Goal: Transaction & Acquisition: Purchase product/service

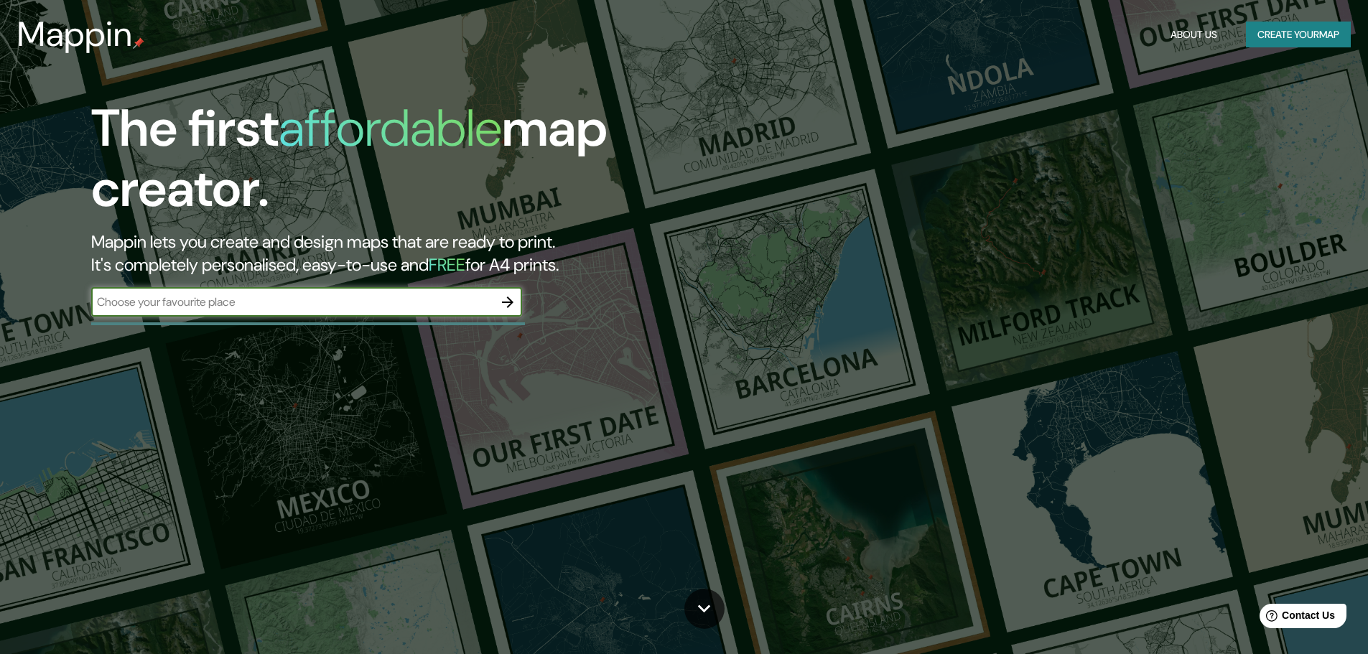
click at [131, 308] on input "text" at bounding box center [292, 302] width 402 height 17
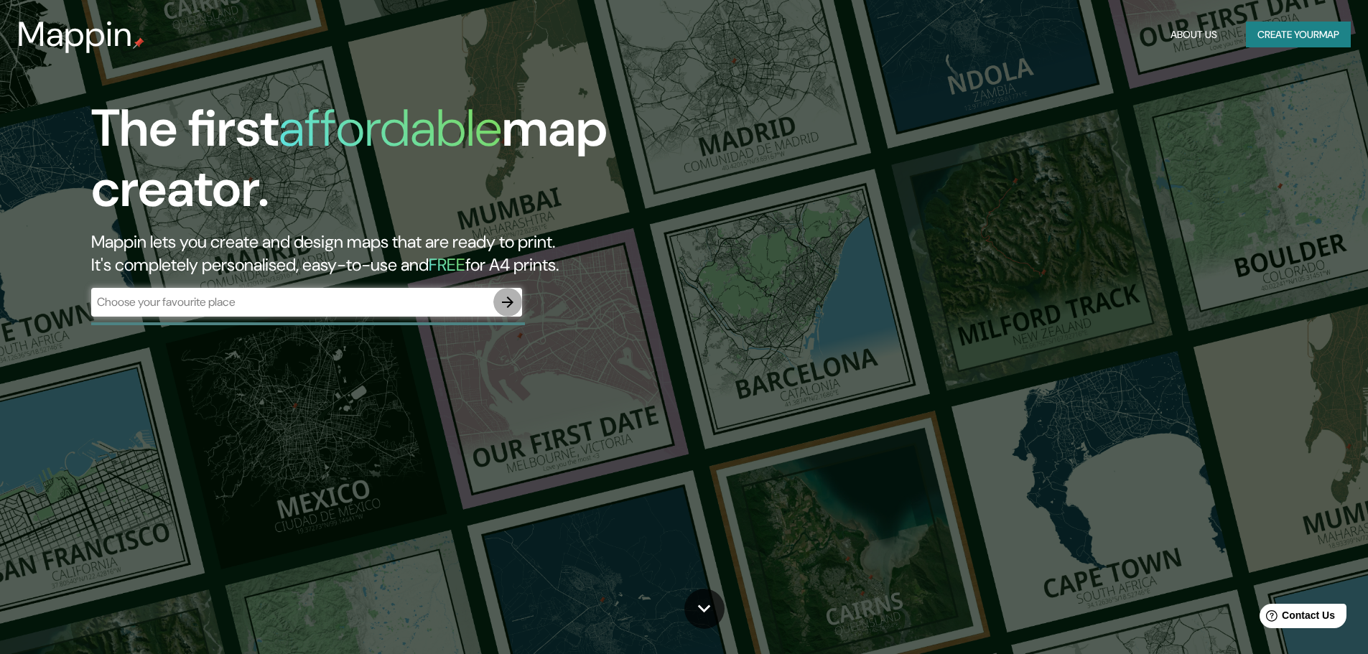
click at [500, 304] on icon "button" at bounding box center [507, 302] width 17 height 17
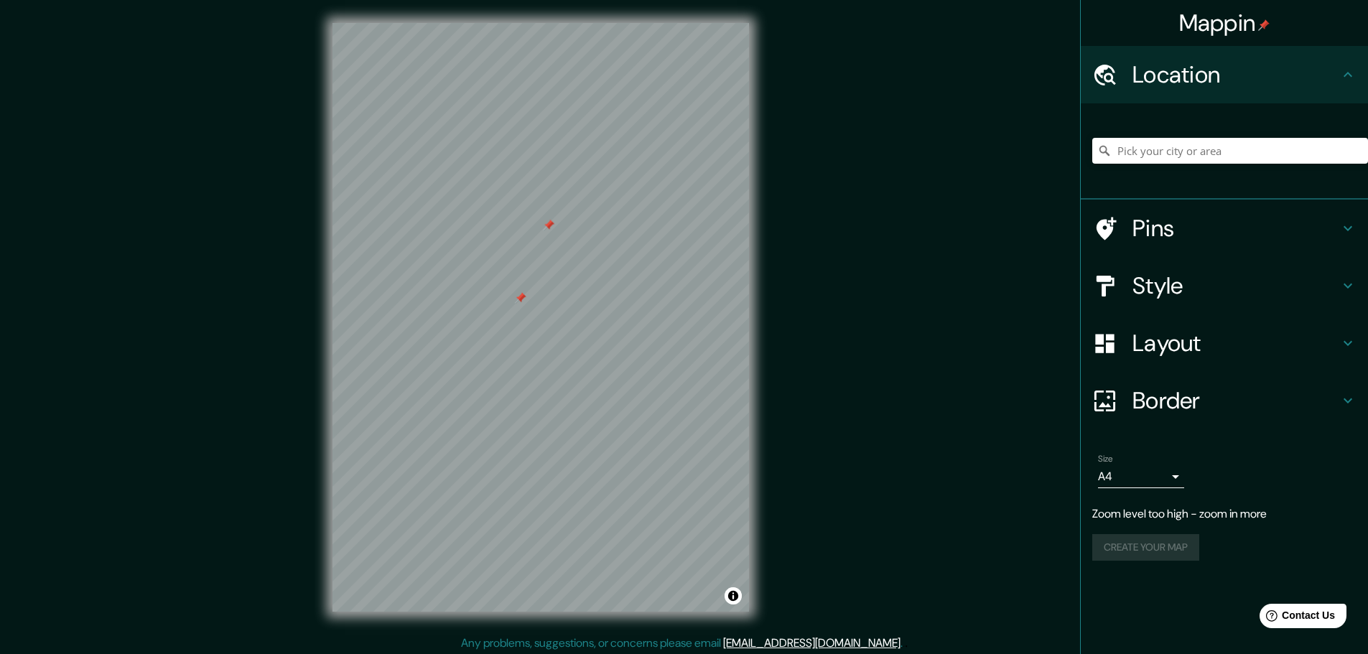
drag, startPoint x: 529, startPoint y: 315, endPoint x: 520, endPoint y: 323, distance: 12.7
click at [519, 304] on div at bounding box center [519, 297] width 11 height 11
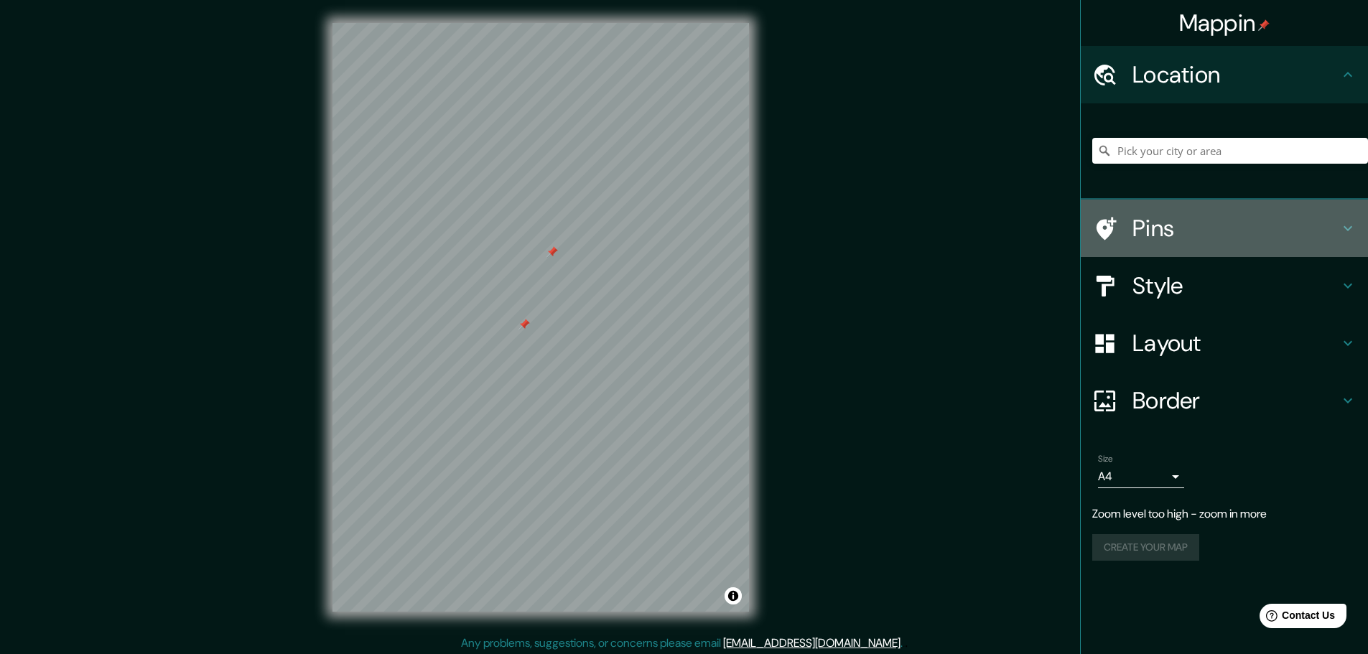
click at [1146, 223] on h4 "Pins" at bounding box center [1236, 228] width 207 height 29
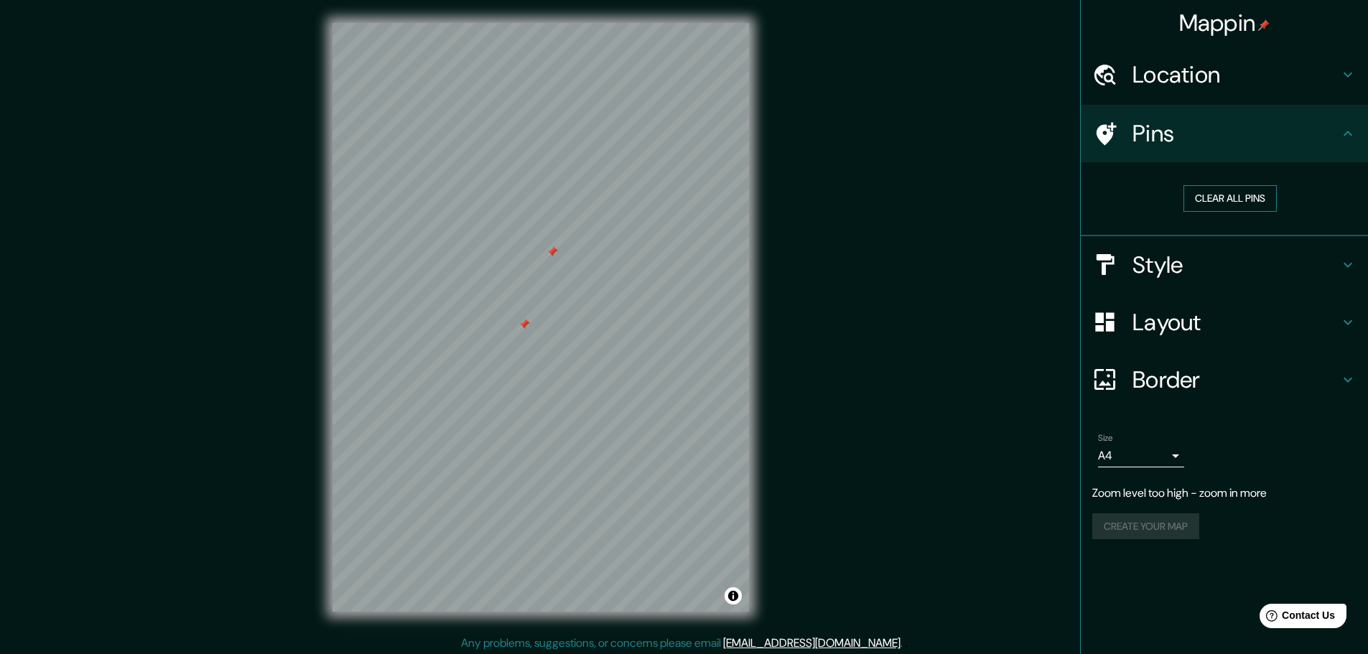
click at [1209, 197] on button "Clear all pins" at bounding box center [1230, 198] width 93 height 27
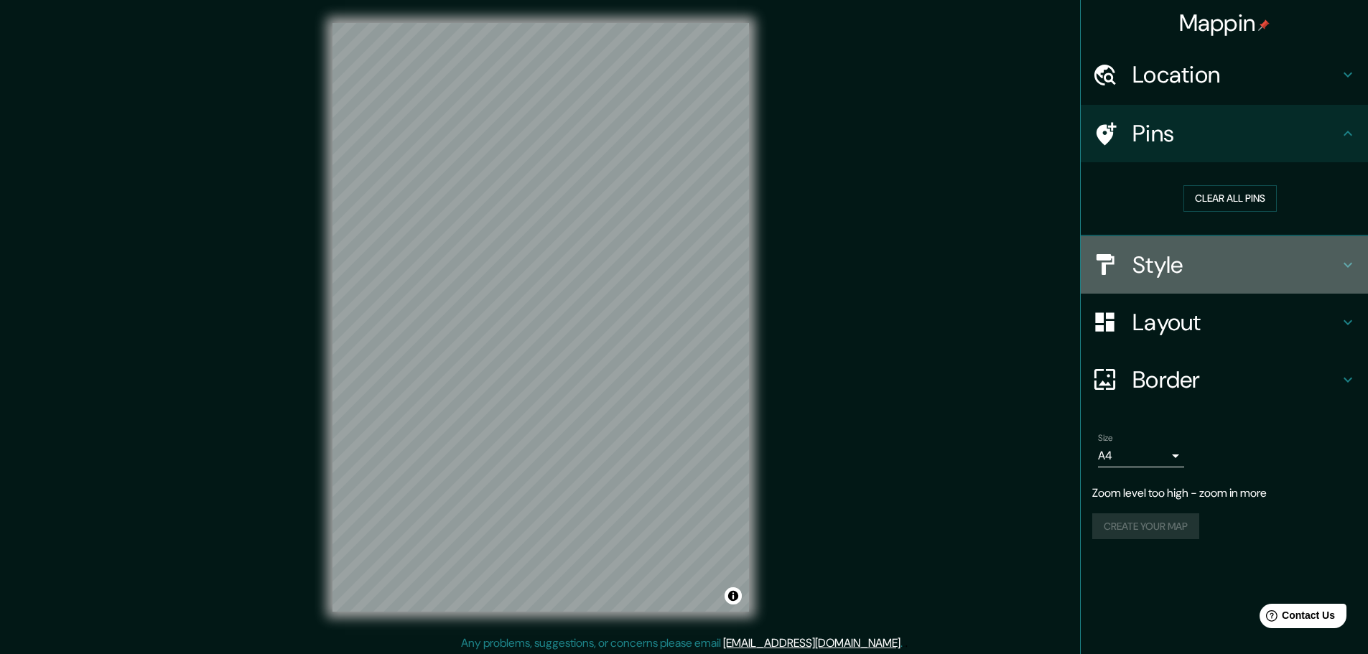
click at [1159, 274] on h4 "Style" at bounding box center [1236, 265] width 207 height 29
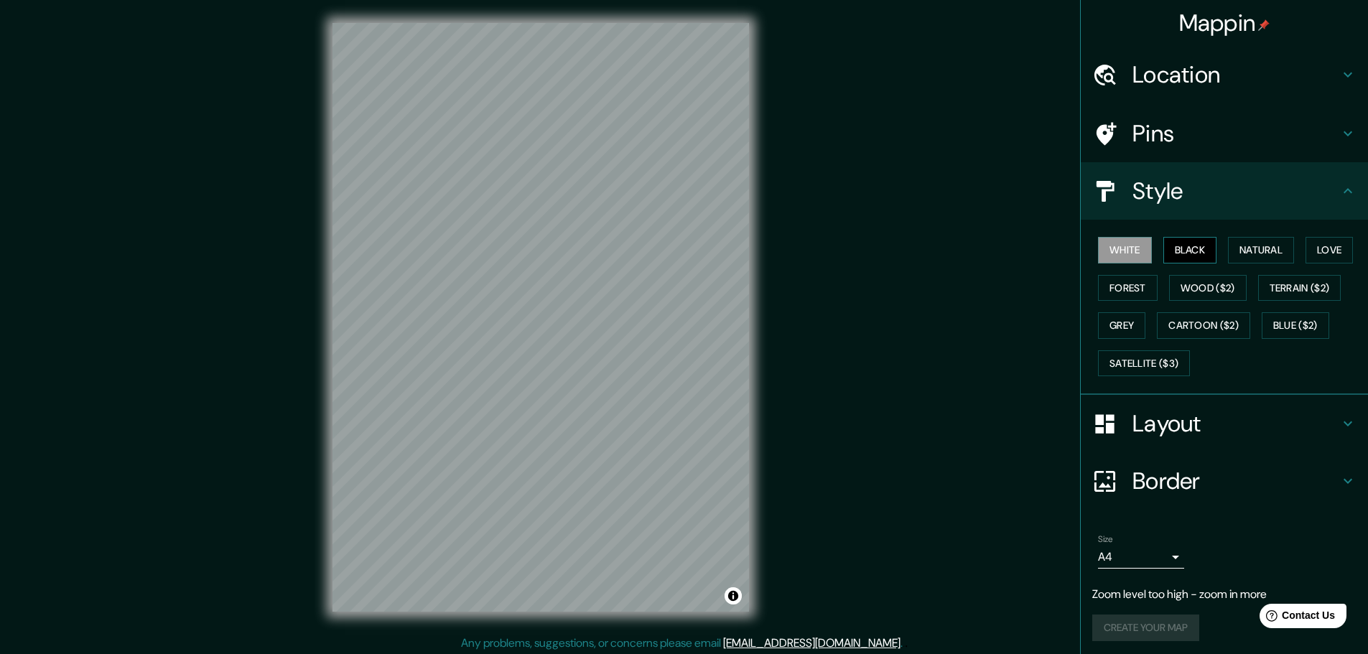
click at [1193, 258] on button "Black" at bounding box center [1191, 250] width 54 height 27
click at [1245, 248] on button "Natural" at bounding box center [1261, 250] width 66 height 27
click at [1319, 251] on button "Love" at bounding box center [1329, 250] width 47 height 27
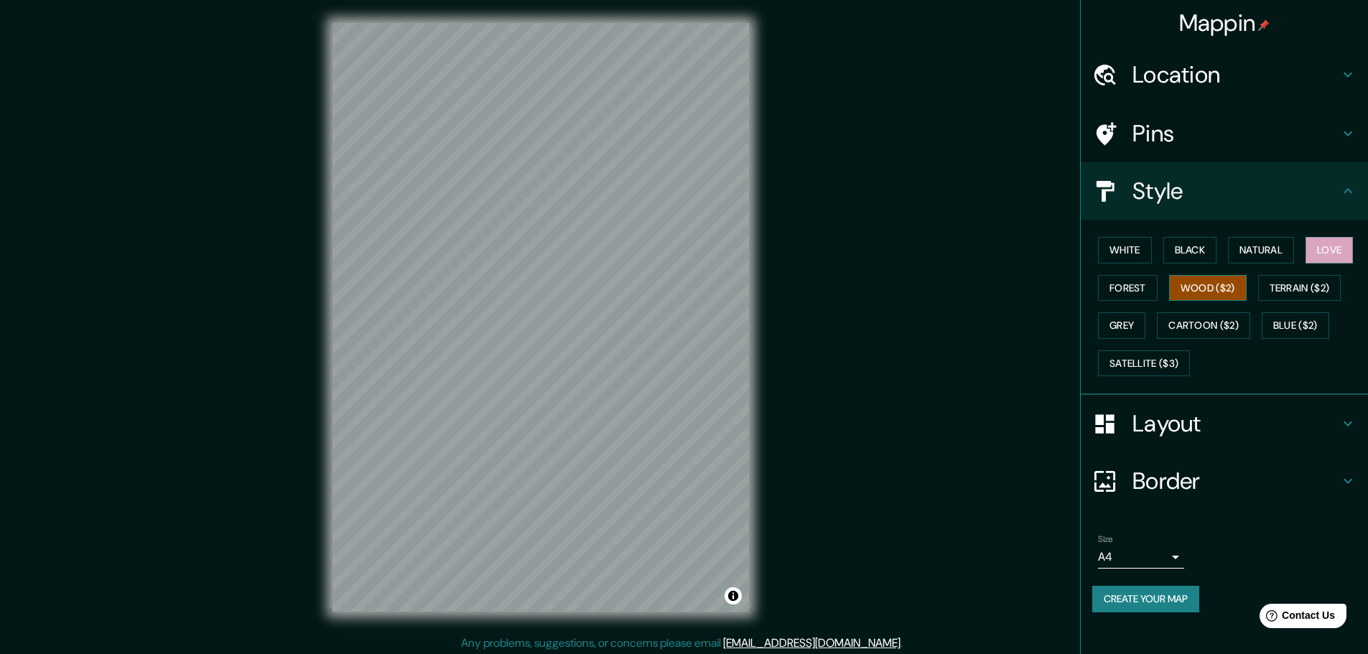
click at [1207, 286] on button "Wood ($2)" at bounding box center [1208, 288] width 78 height 27
click at [1281, 282] on button "Terrain ($2)" at bounding box center [1299, 288] width 83 height 27
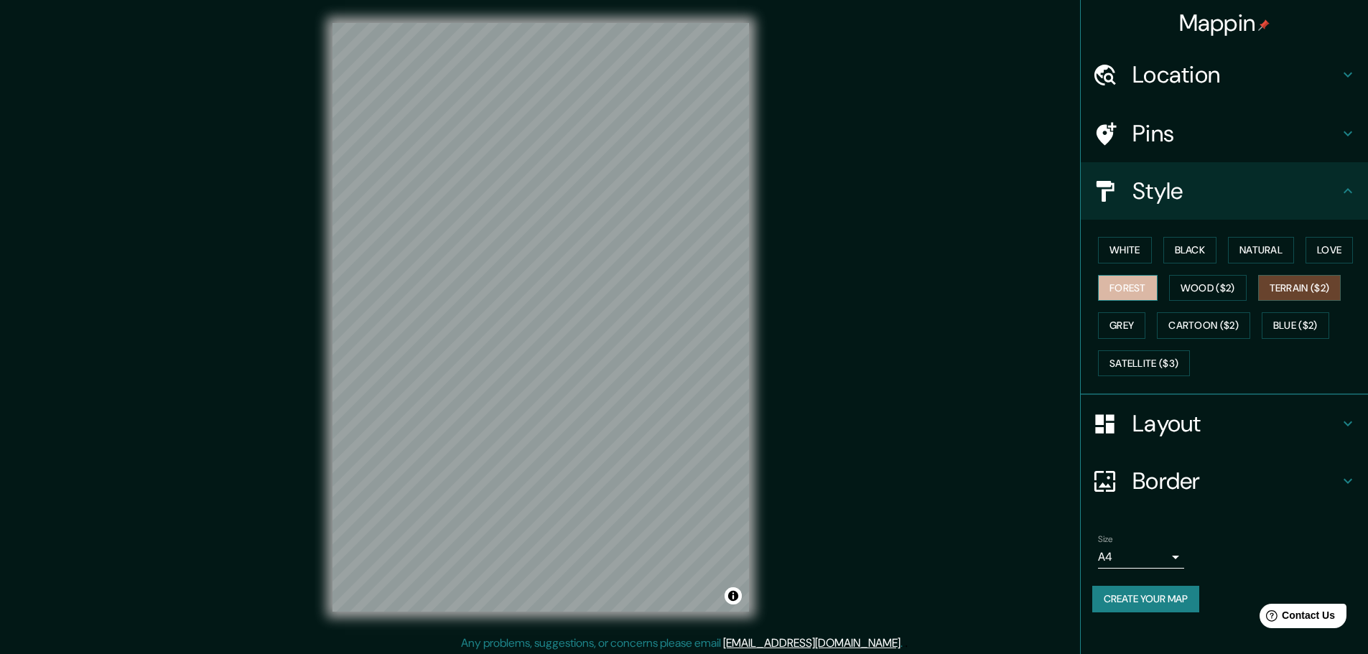
click at [1118, 287] on button "Forest" at bounding box center [1128, 288] width 60 height 27
click at [1123, 332] on button "Grey" at bounding box center [1121, 325] width 47 height 27
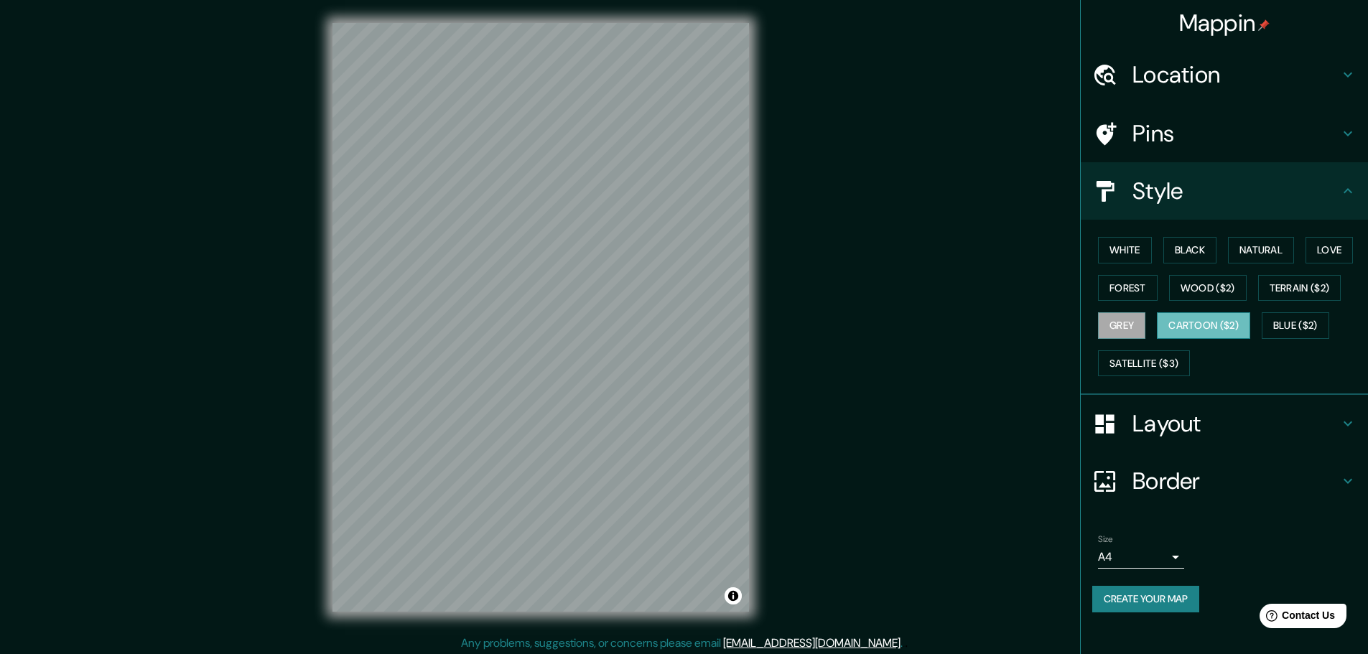
click at [1180, 326] on button "Cartoon ($2)" at bounding box center [1203, 325] width 93 height 27
click at [1276, 320] on button "Blue ($2)" at bounding box center [1296, 325] width 68 height 27
click at [1195, 330] on button "Cartoon ($2)" at bounding box center [1203, 325] width 93 height 27
click at [1166, 371] on button "Satellite ($3)" at bounding box center [1144, 364] width 92 height 27
click at [1214, 315] on button "Cartoon ($2)" at bounding box center [1203, 325] width 93 height 27
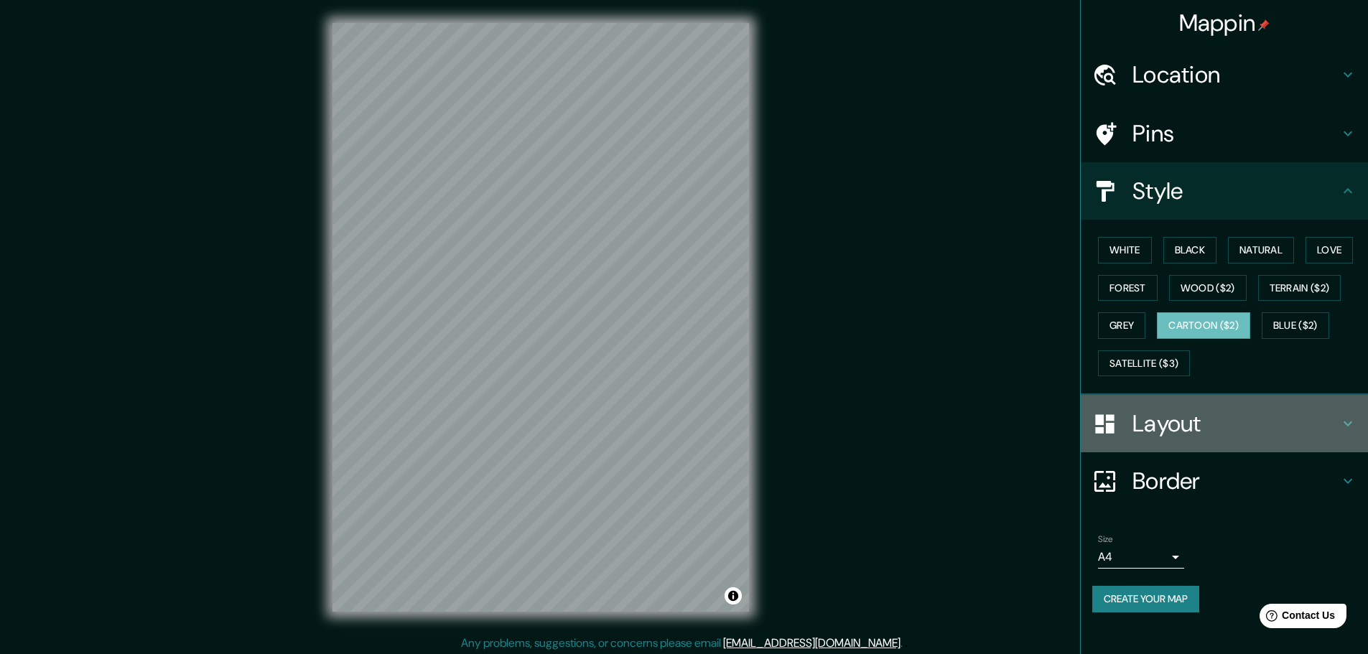
click at [1229, 427] on h4 "Layout" at bounding box center [1236, 423] width 207 height 29
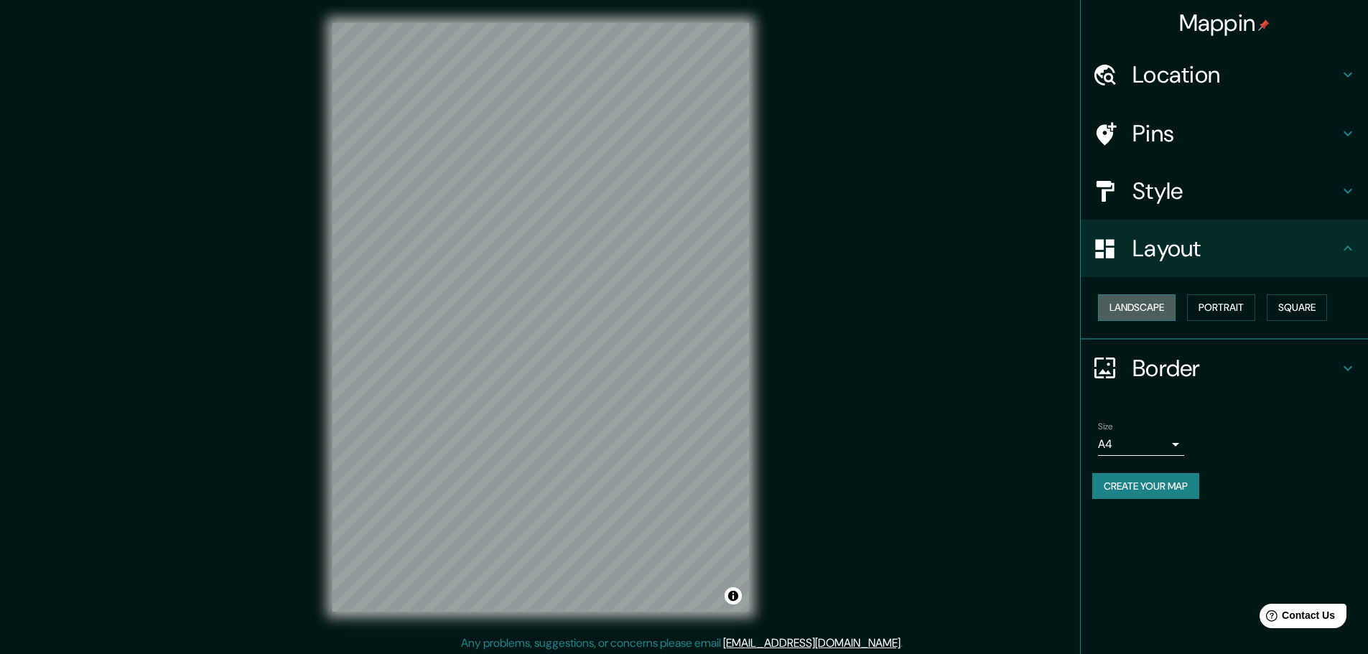
click at [1150, 306] on button "Landscape" at bounding box center [1137, 307] width 78 height 27
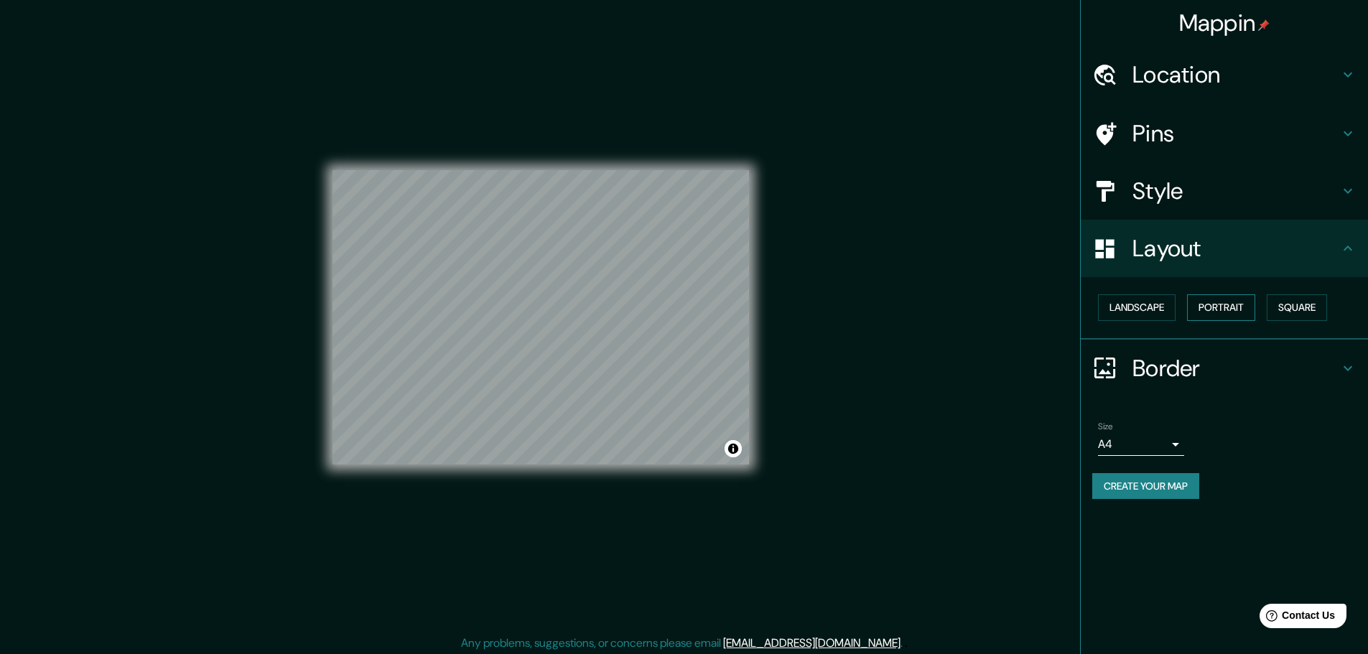
click at [1212, 307] on button "Portrait" at bounding box center [1221, 307] width 68 height 27
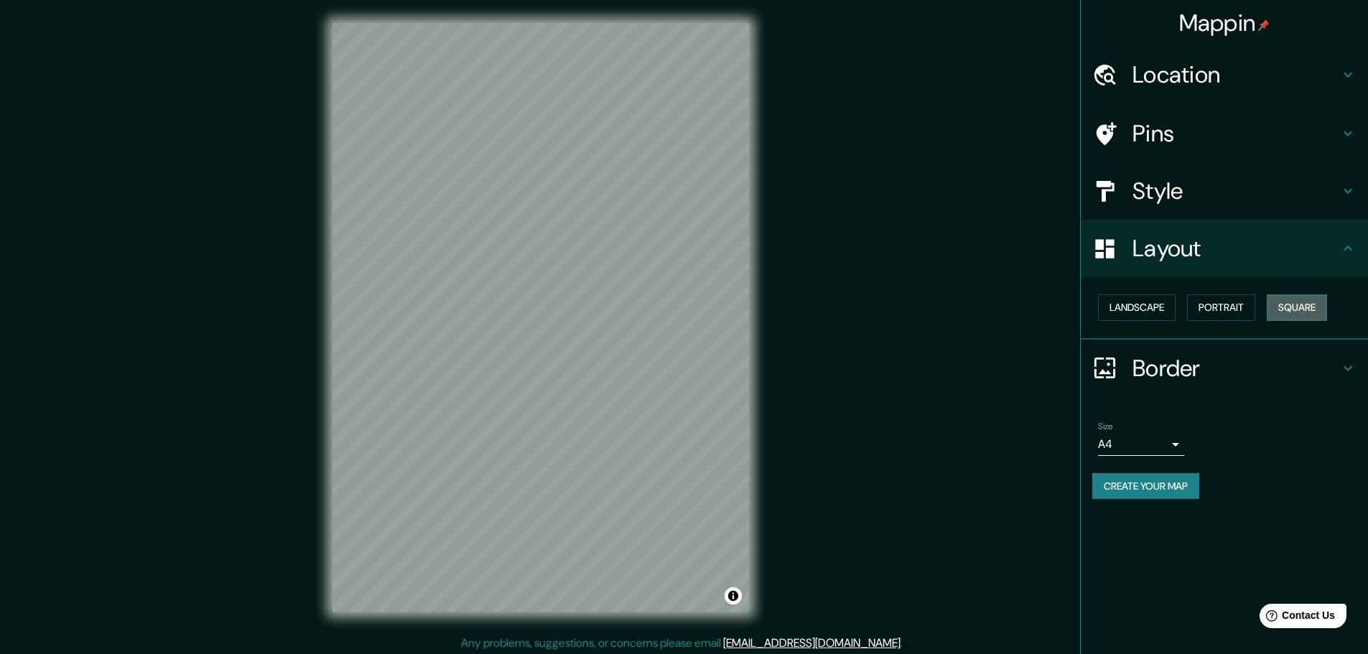
click at [1289, 310] on button "Square" at bounding box center [1297, 307] width 60 height 27
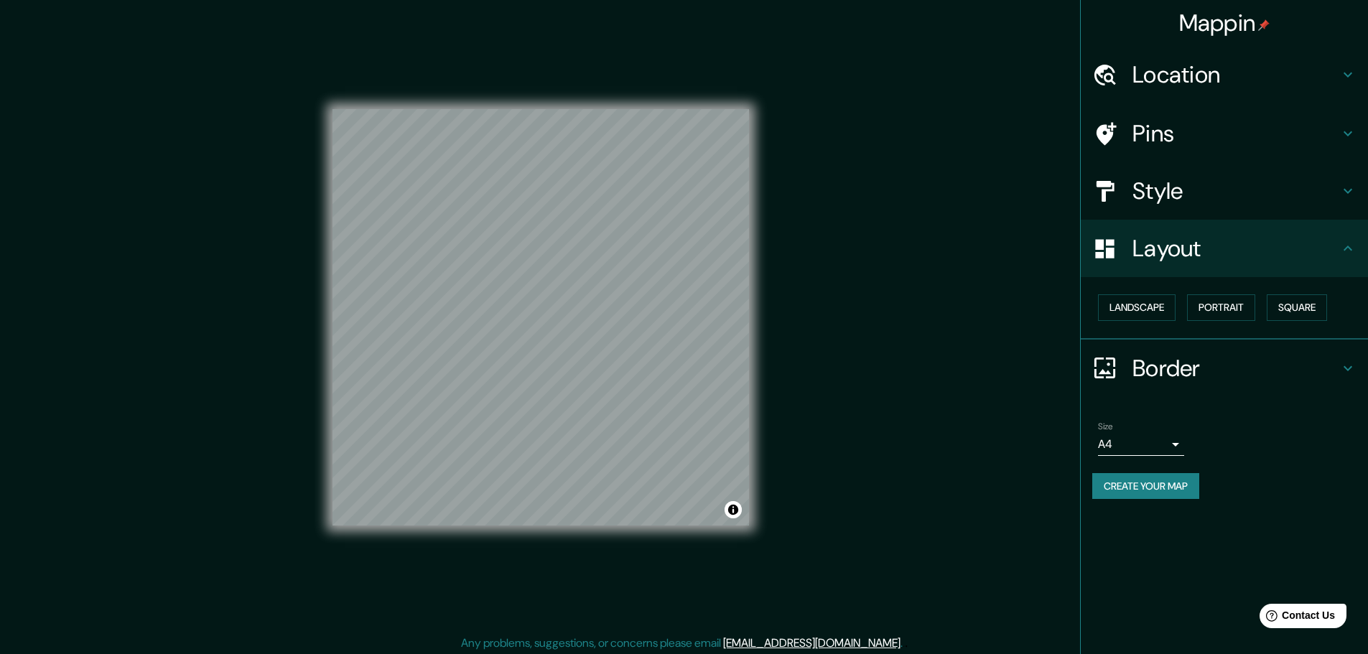
click at [1126, 371] on div at bounding box center [1113, 368] width 40 height 25
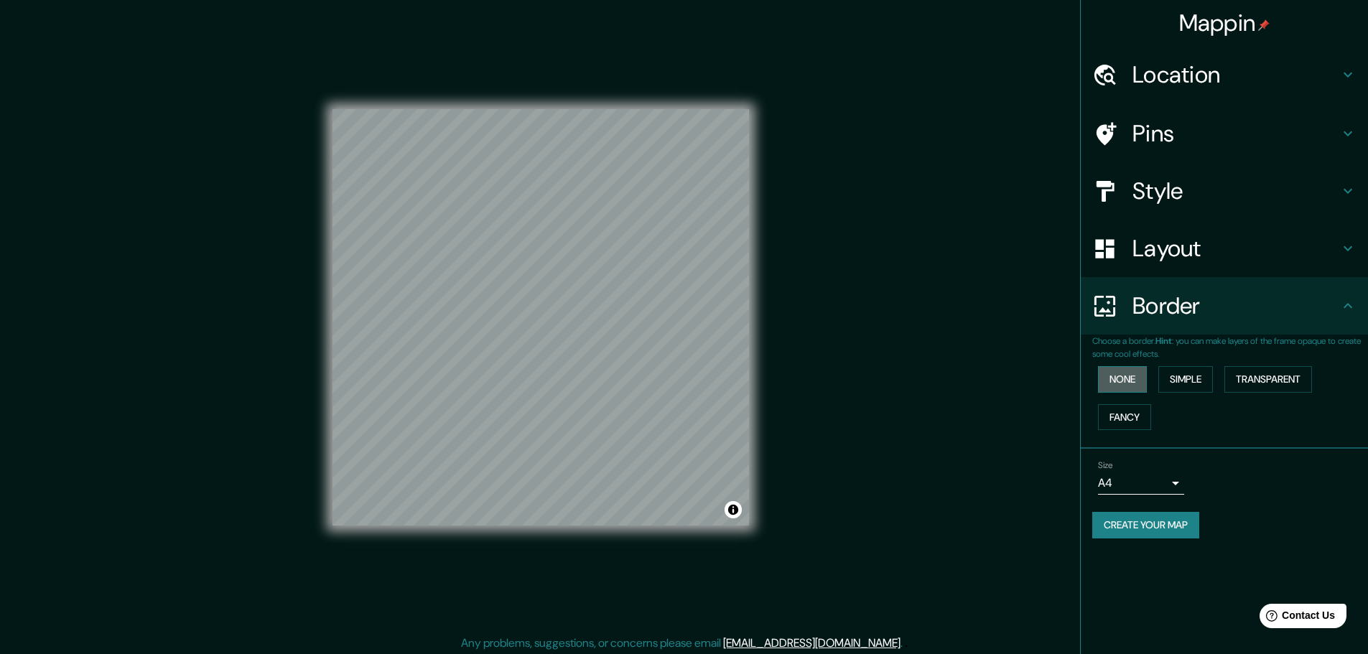
click at [1127, 374] on button "None" at bounding box center [1122, 379] width 49 height 27
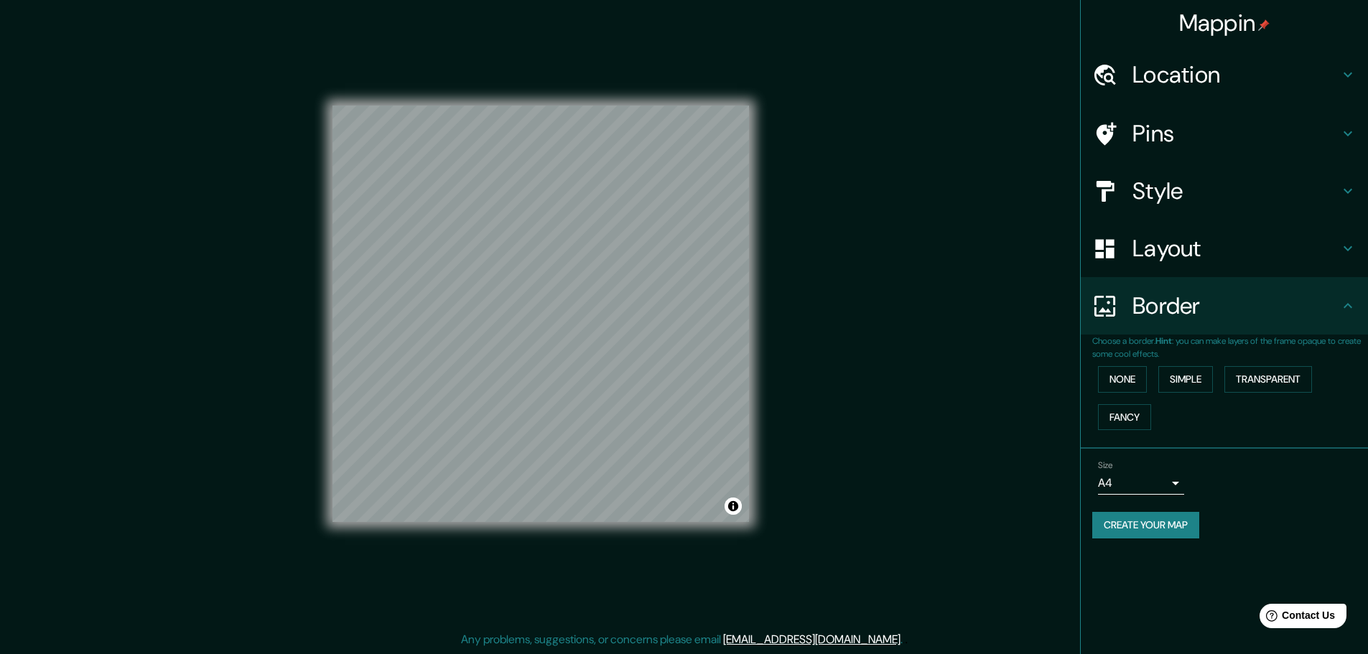
click at [1164, 483] on body "Mappin Location Pins Style Layout Border Choose a border. Hint : you can make l…" at bounding box center [684, 323] width 1368 height 654
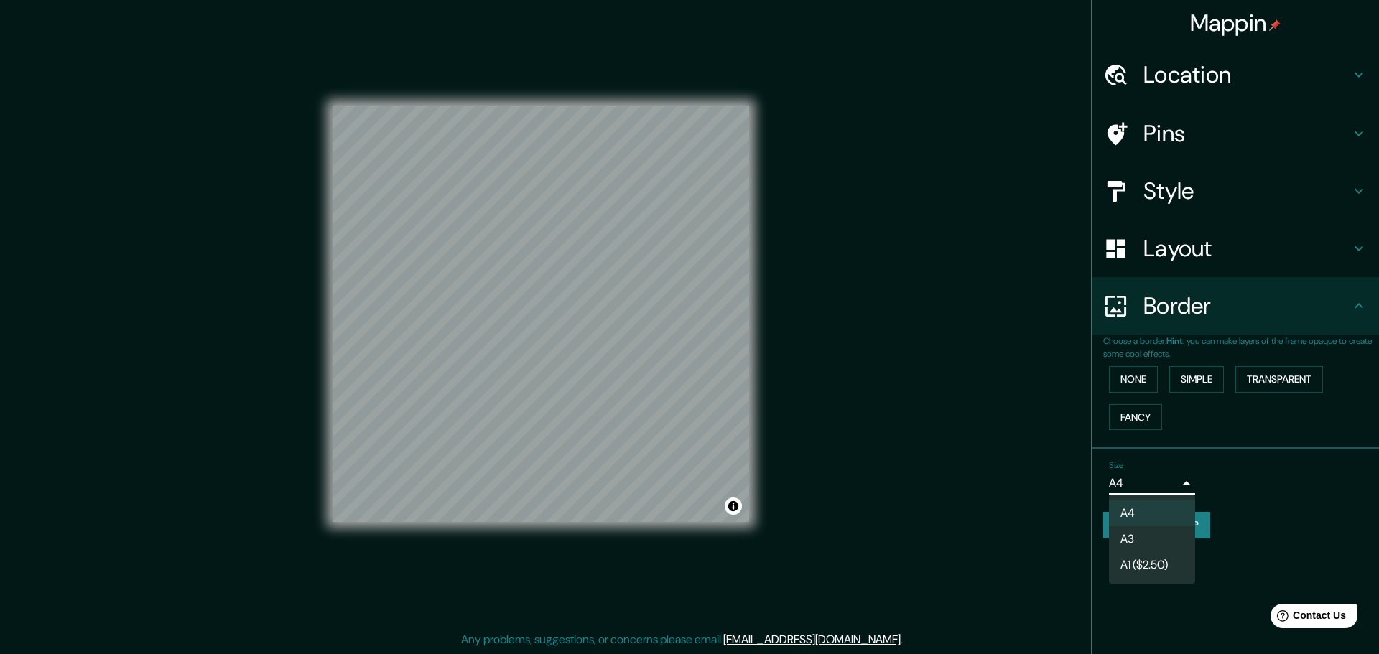
click at [1240, 479] on div at bounding box center [689, 327] width 1379 height 654
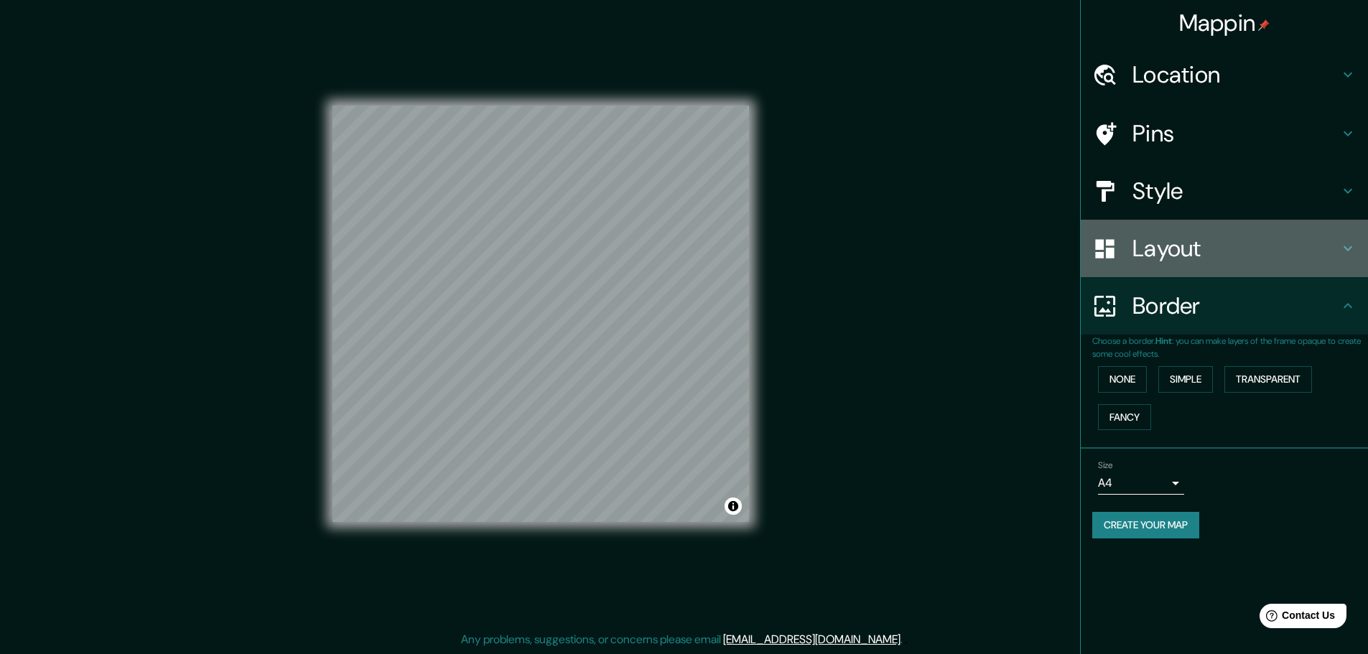
click at [1166, 256] on h4 "Layout" at bounding box center [1236, 248] width 207 height 29
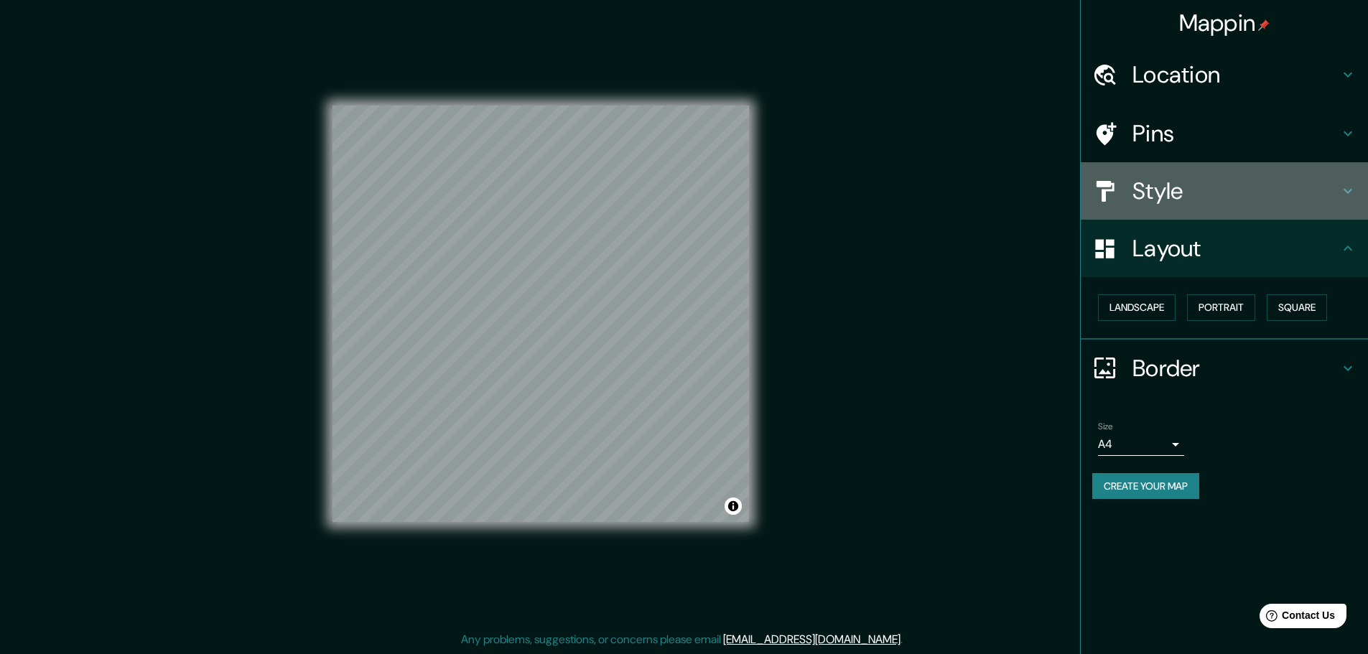
click at [1154, 198] on h4 "Style" at bounding box center [1236, 191] width 207 height 29
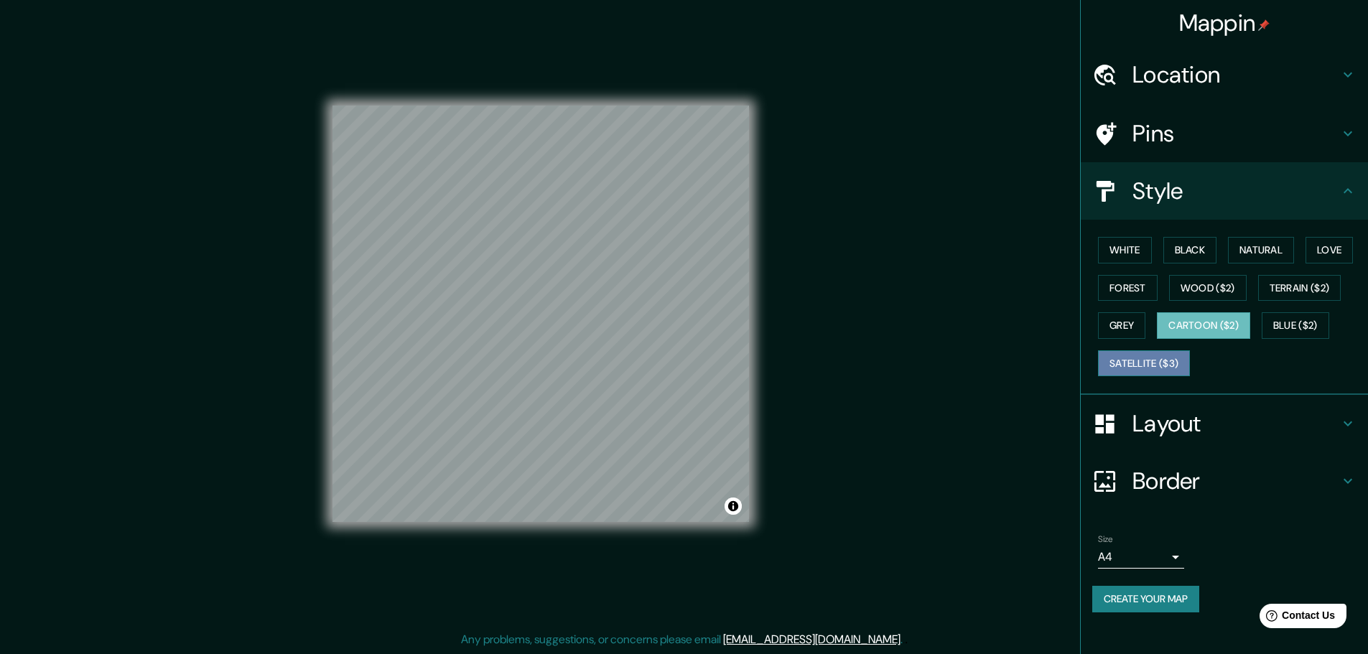
click at [1126, 355] on button "Satellite ($3)" at bounding box center [1144, 364] width 92 height 27
